Goal: Task Accomplishment & Management: Manage account settings

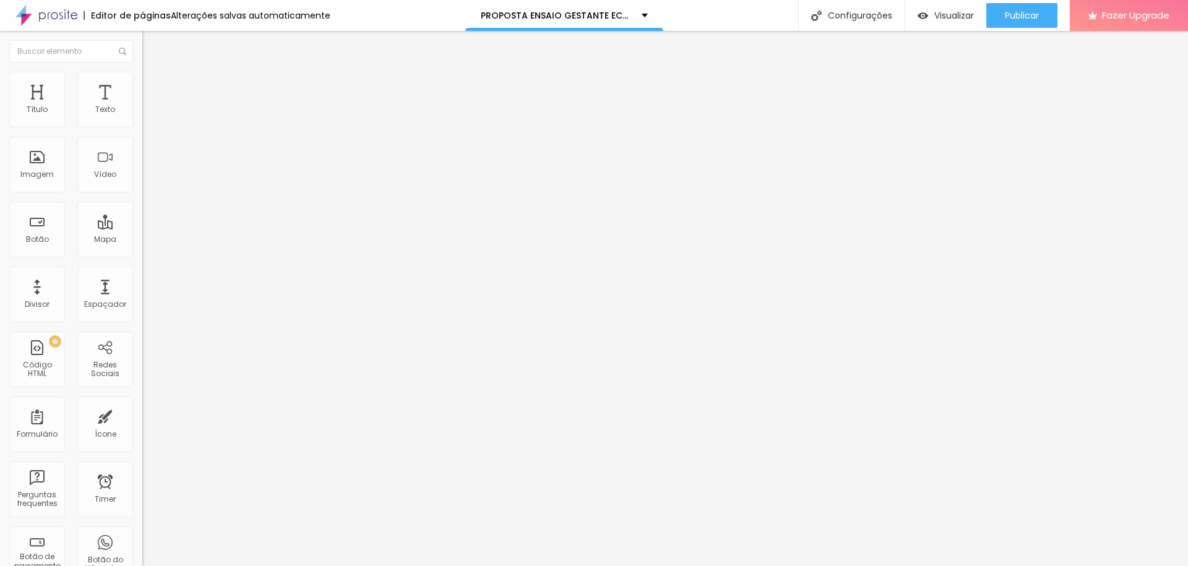
click at [153, 83] on span "Estilo" at bounding box center [162, 80] width 19 height 11
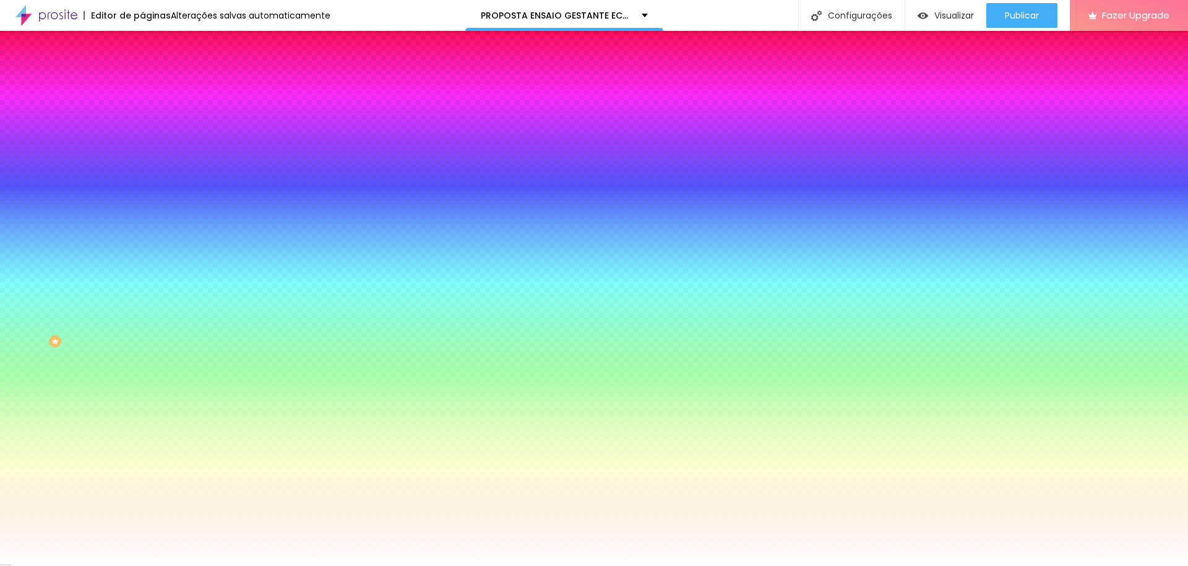
click at [142, 84] on li "Avançado" at bounding box center [213, 90] width 142 height 12
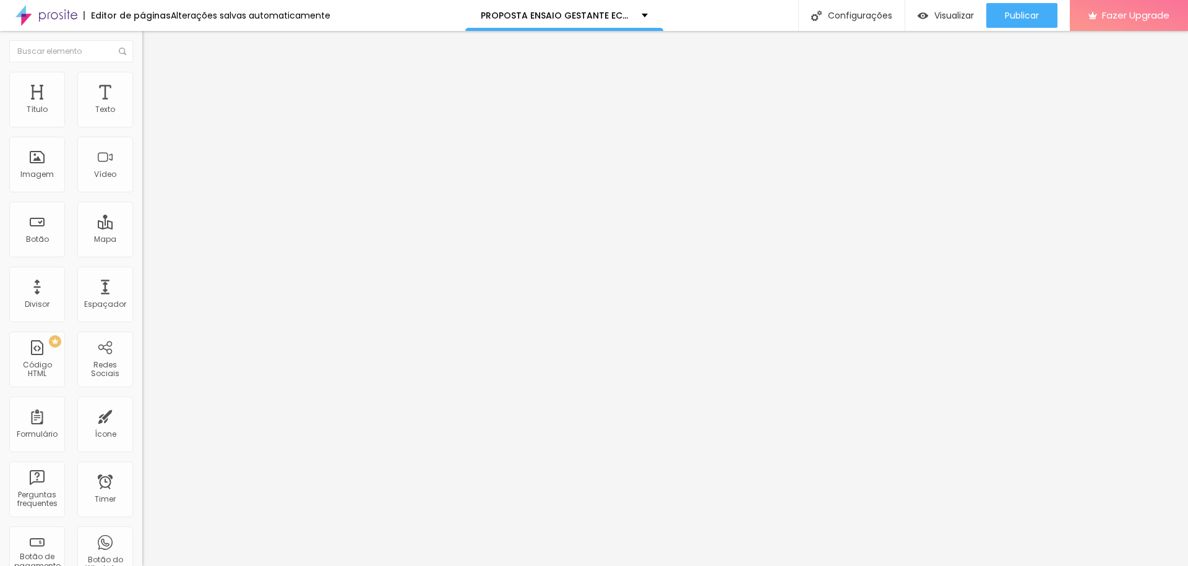
click at [142, 357] on div at bounding box center [213, 357] width 142 height 0
click at [142, 364] on div at bounding box center [213, 364] width 142 height 0
click at [142, 372] on div at bounding box center [213, 372] width 142 height 0
click at [142, 84] on li "Avançado" at bounding box center [213, 90] width 142 height 12
click at [142, 372] on div at bounding box center [213, 372] width 142 height 0
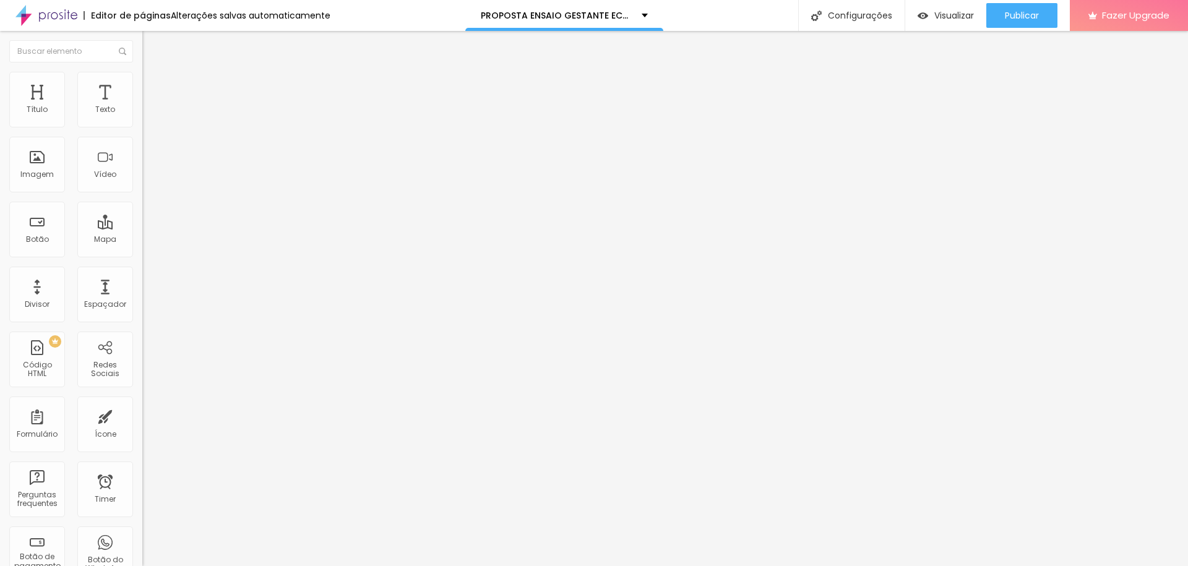
click at [142, 364] on div at bounding box center [213, 364] width 142 height 0
click at [142, 357] on div at bounding box center [213, 357] width 142 height 0
click at [1015, 17] on span "Publicar" at bounding box center [1022, 16] width 34 height 10
click at [142, 357] on div at bounding box center [213, 357] width 142 height 0
click at [142, 364] on div at bounding box center [213, 364] width 142 height 0
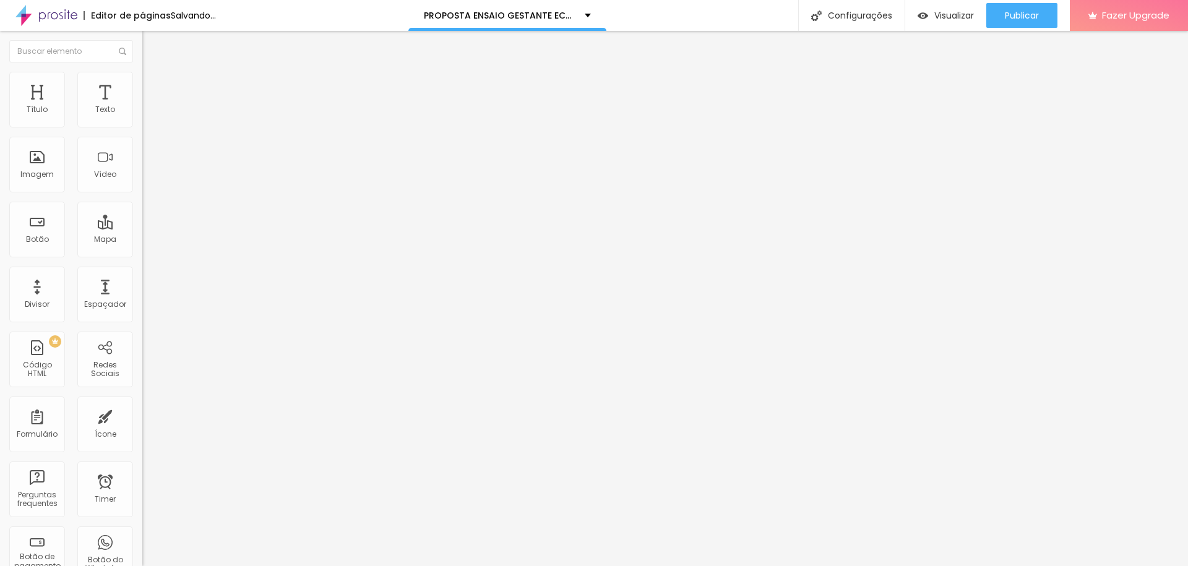
click at [142, 372] on div at bounding box center [213, 372] width 142 height 0
click at [142, 84] on img at bounding box center [147, 89] width 11 height 11
click at [153, 88] on span "Avançado" at bounding box center [173, 92] width 41 height 11
click at [142, 357] on div at bounding box center [213, 357] width 142 height 0
click at [142, 364] on div at bounding box center [213, 364] width 142 height 0
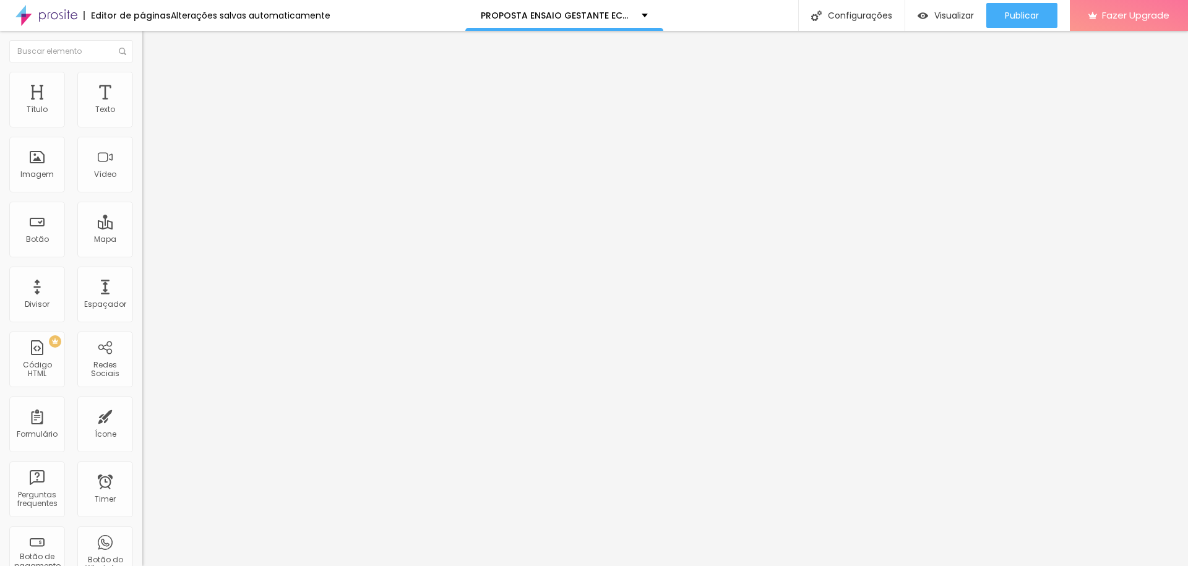
click at [142, 372] on div at bounding box center [213, 372] width 142 height 0
click at [153, 87] on span "Avançado" at bounding box center [173, 92] width 41 height 11
click at [1033, 11] on span "Publicar" at bounding box center [1022, 16] width 34 height 10
